Goal: Information Seeking & Learning: Learn about a topic

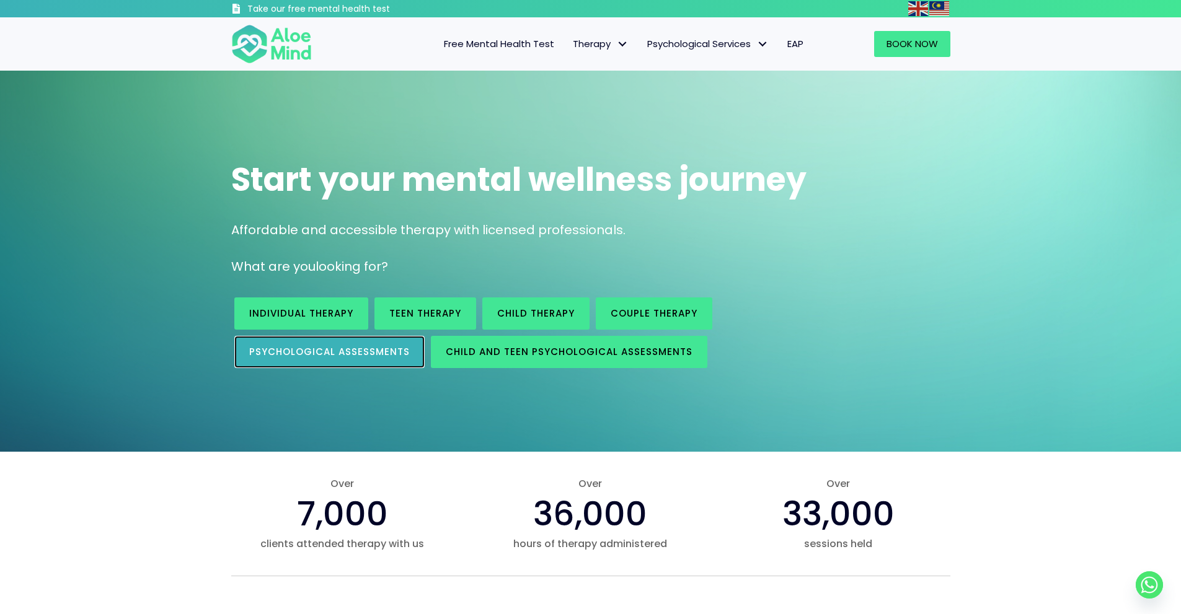
click at [336, 342] on link "Psychological assessments" at bounding box center [329, 352] width 190 height 32
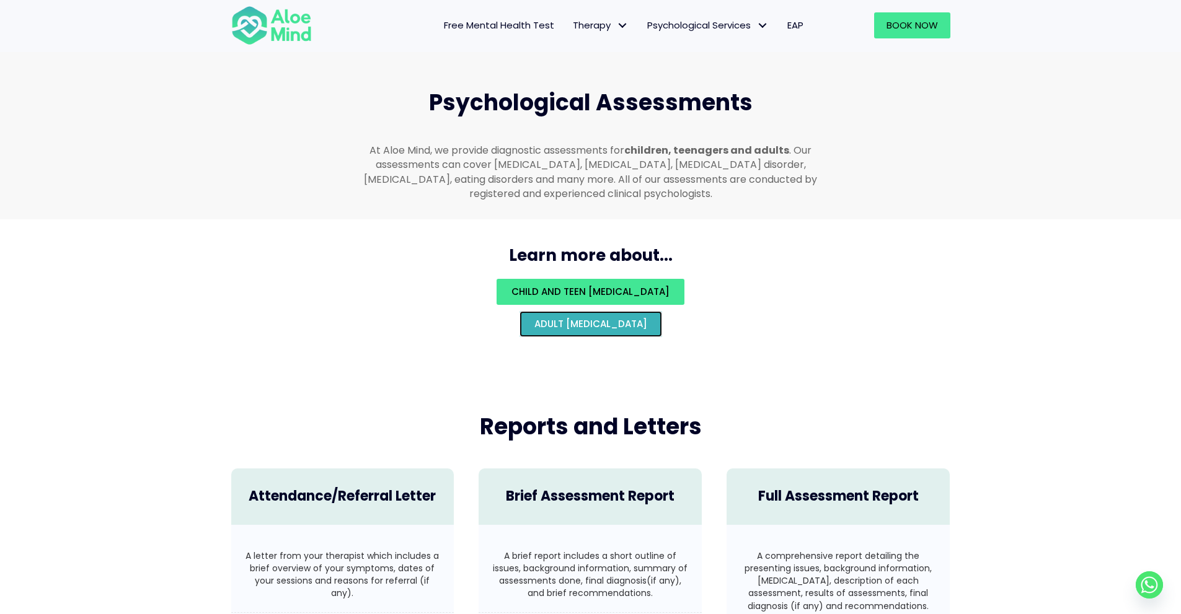
click at [603, 317] on span "Adult psychological assessment" at bounding box center [590, 323] width 113 height 13
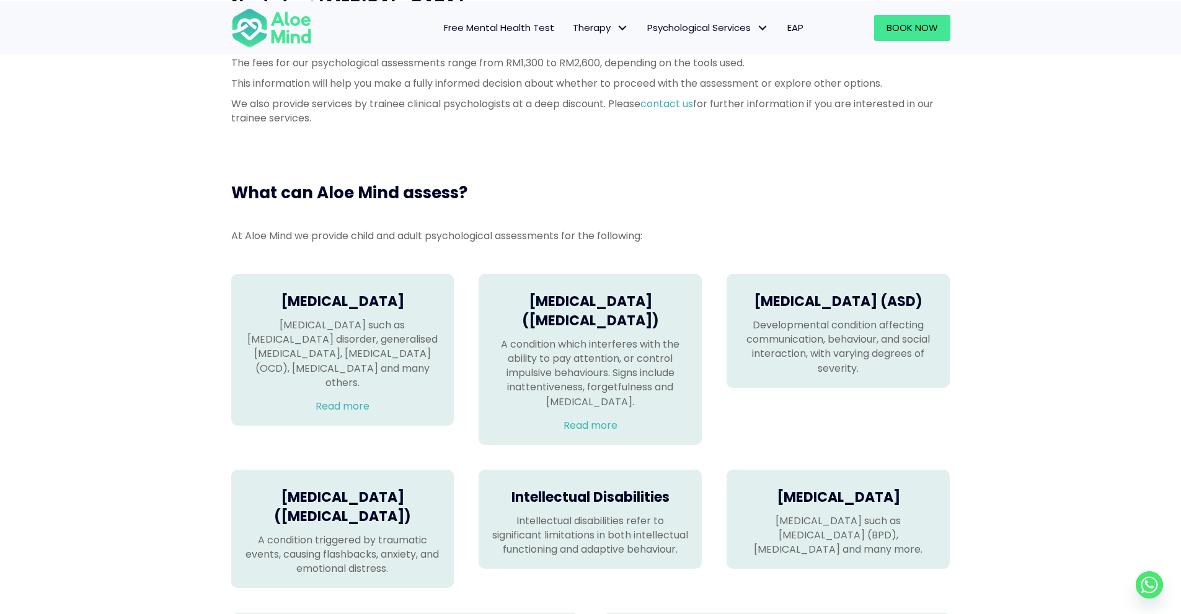
scroll to position [868, 0]
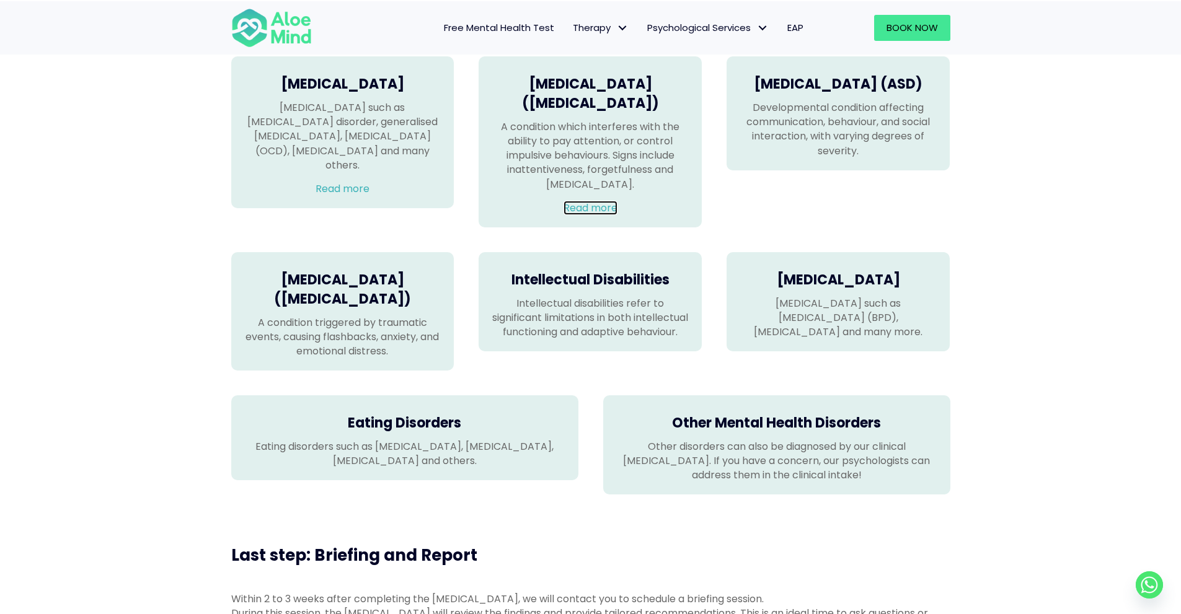
click at [588, 215] on link "Read more" at bounding box center [590, 208] width 54 height 14
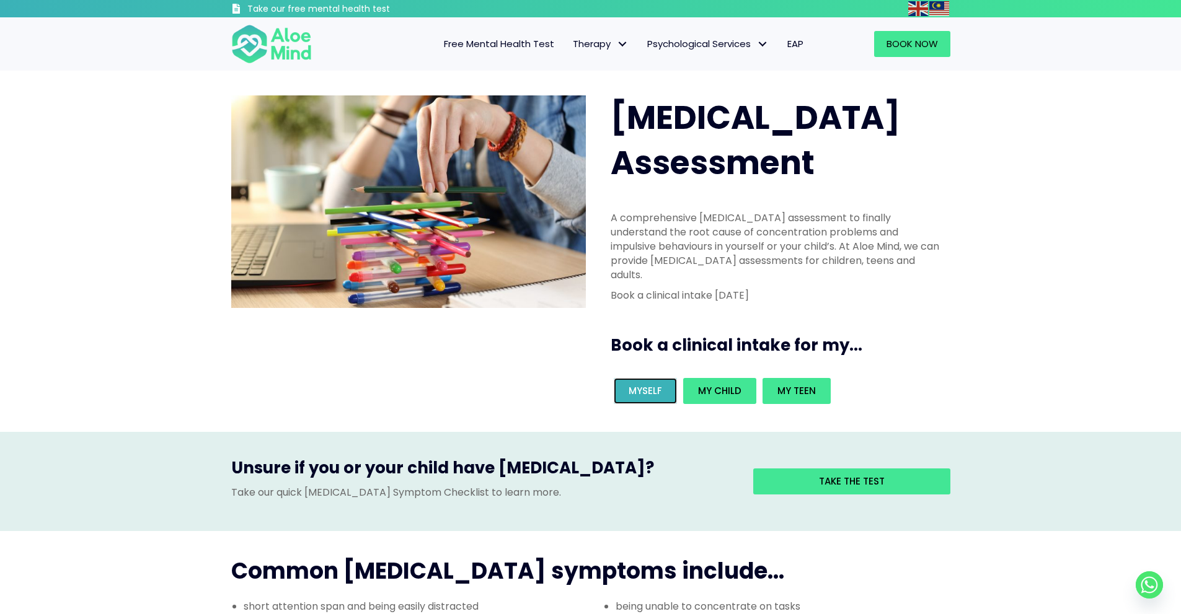
click at [650, 384] on span "Myself" at bounding box center [645, 390] width 33 height 13
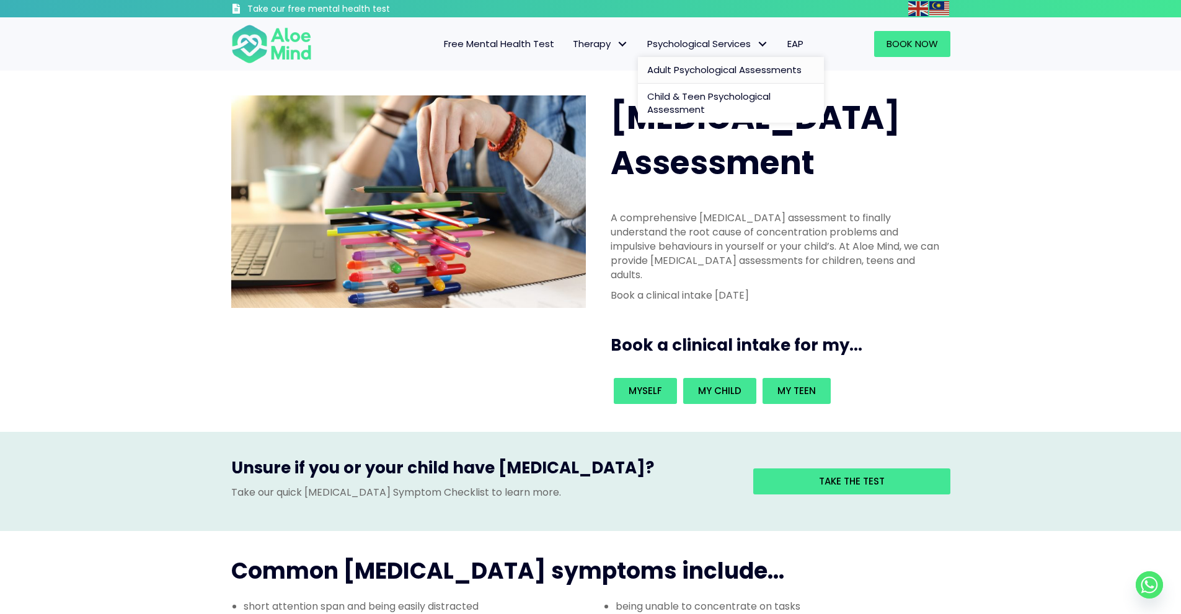
click at [673, 71] on span "Adult Psychological Assessments" at bounding box center [724, 69] width 154 height 13
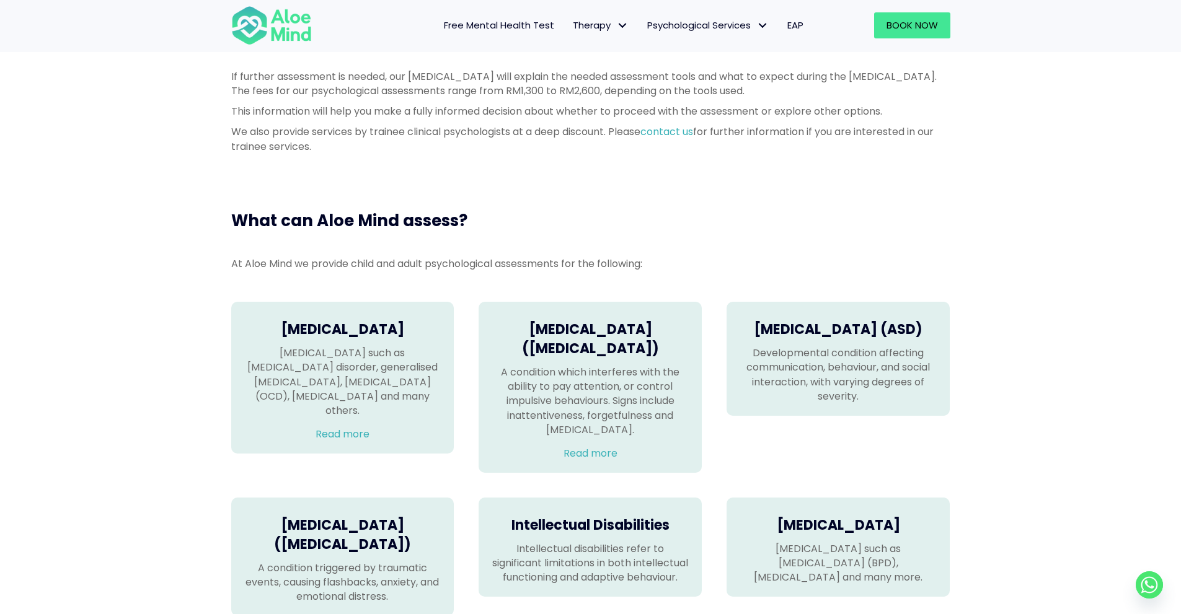
scroll to position [992, 0]
